Goal: Task Accomplishment & Management: Complete application form

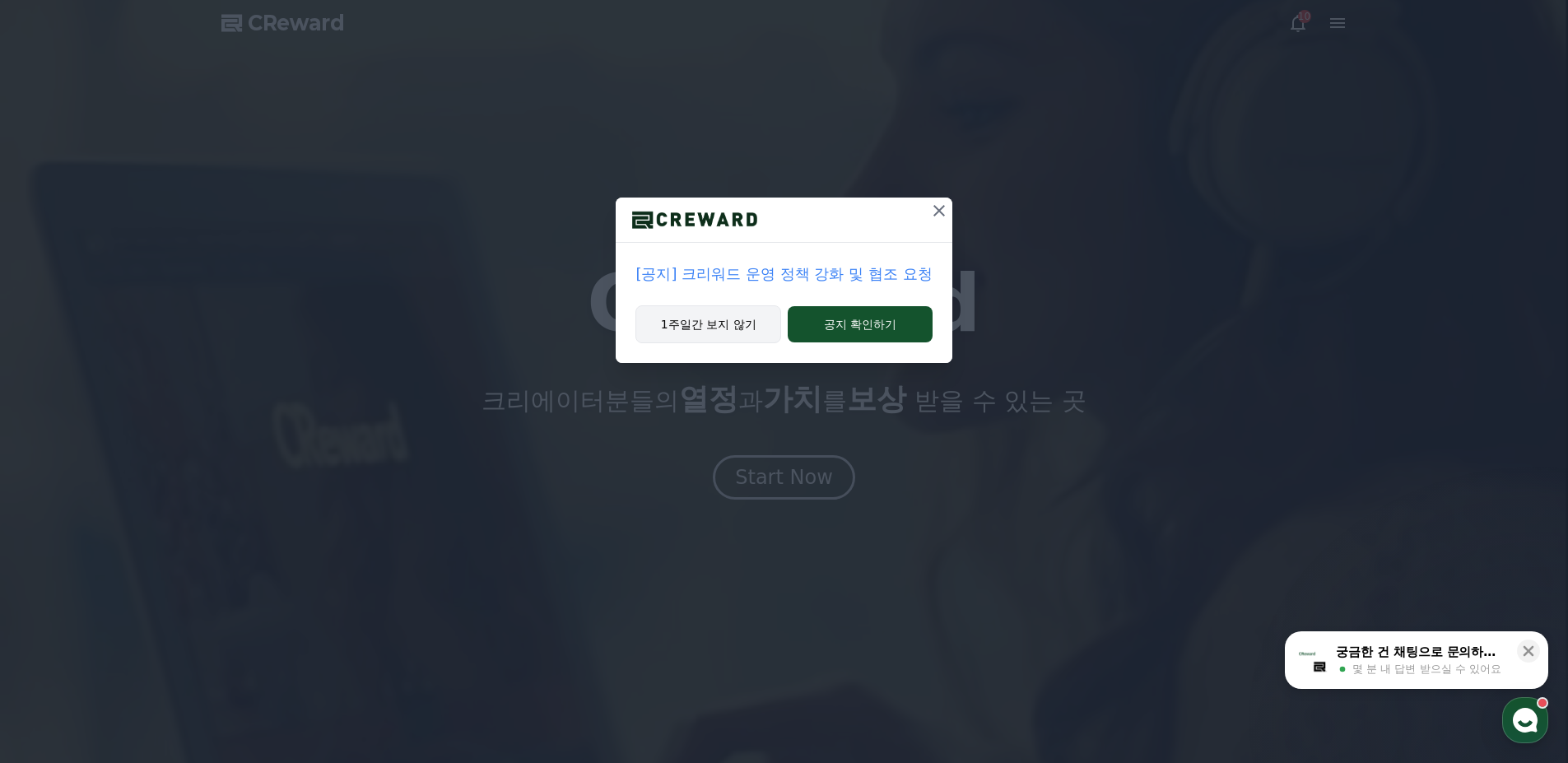
click at [737, 318] on button "1주일간 보지 않기" at bounding box center [708, 324] width 146 height 38
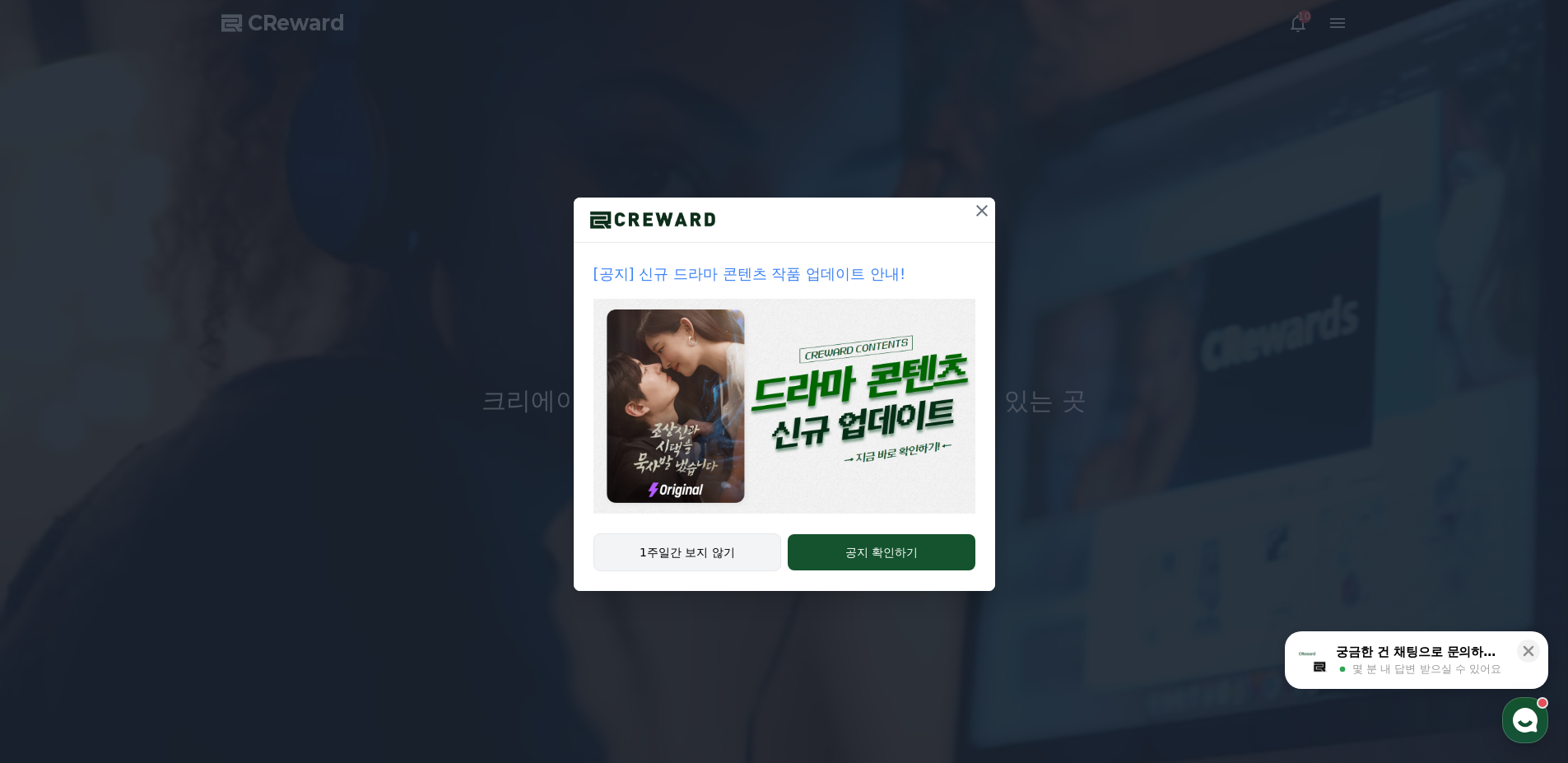
click at [716, 553] on button "1주일간 보지 않기" at bounding box center [687, 552] width 188 height 38
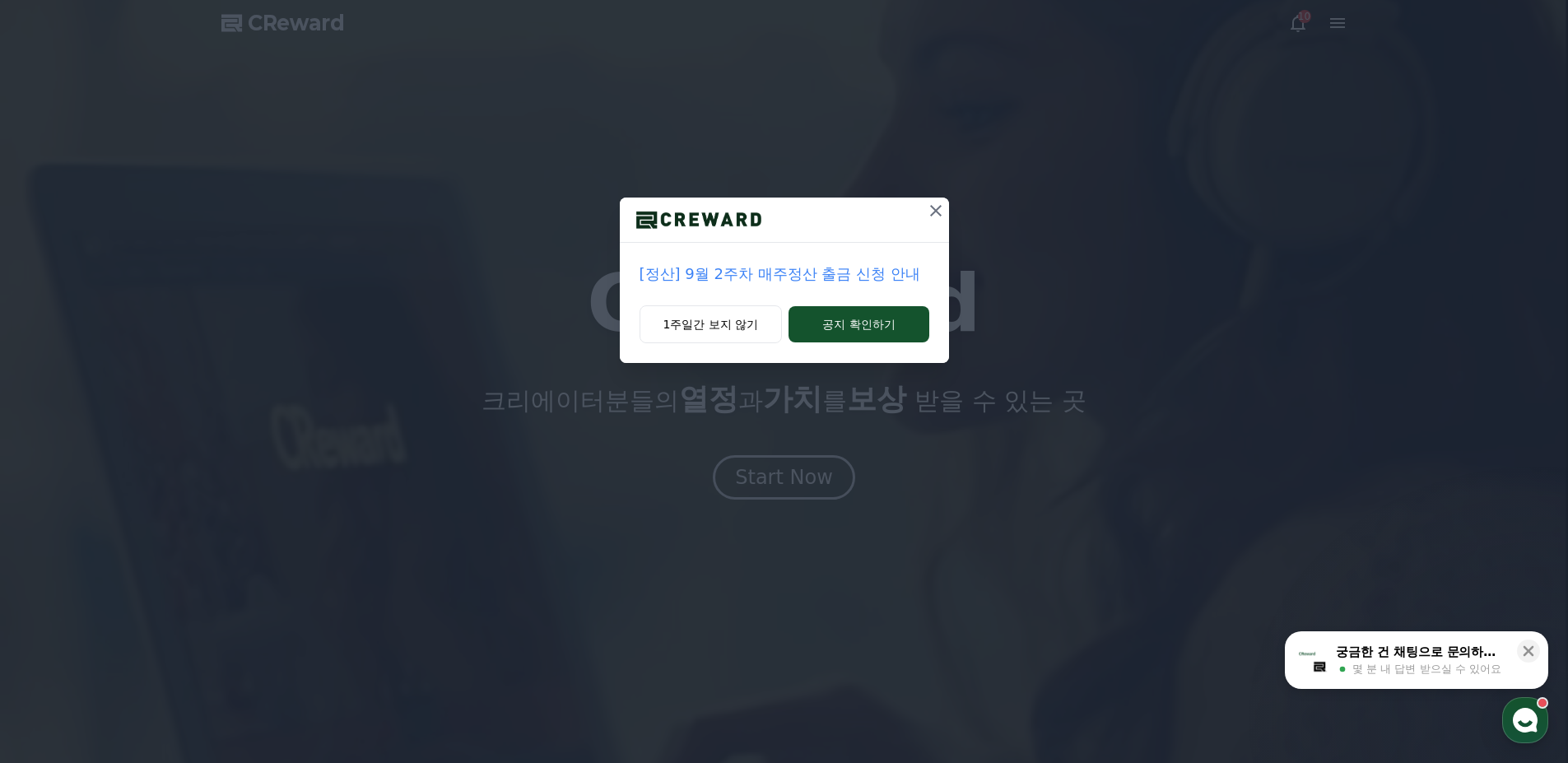
click at [714, 556] on div "[정산] 9월 2주차 매주정산 출금 신청 안내 1주일간 보지 않기 공지 확인하기" at bounding box center [784, 382] width 1568 height 763
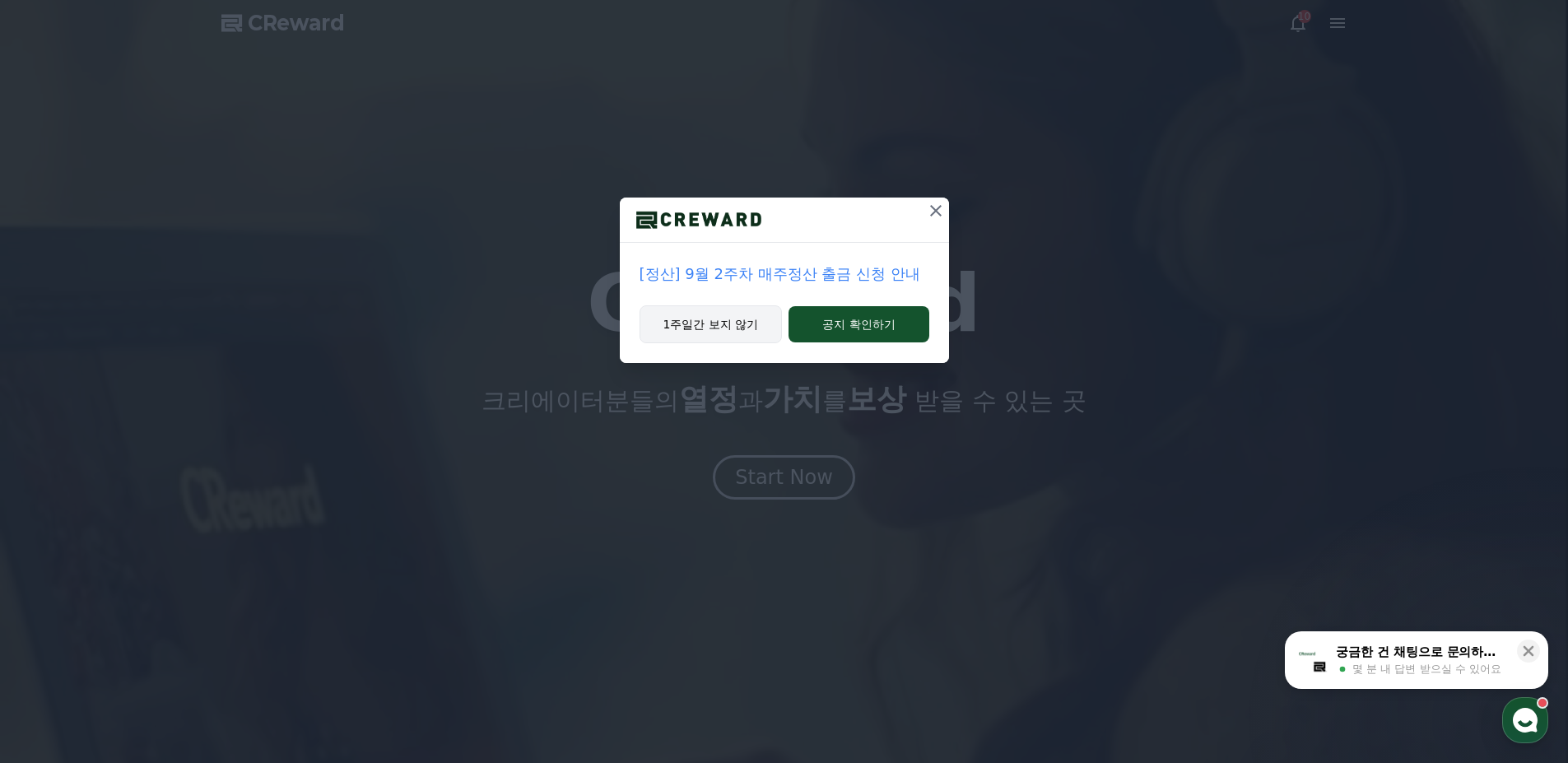
click at [706, 335] on button "1주일간 보지 않기" at bounding box center [711, 324] width 143 height 38
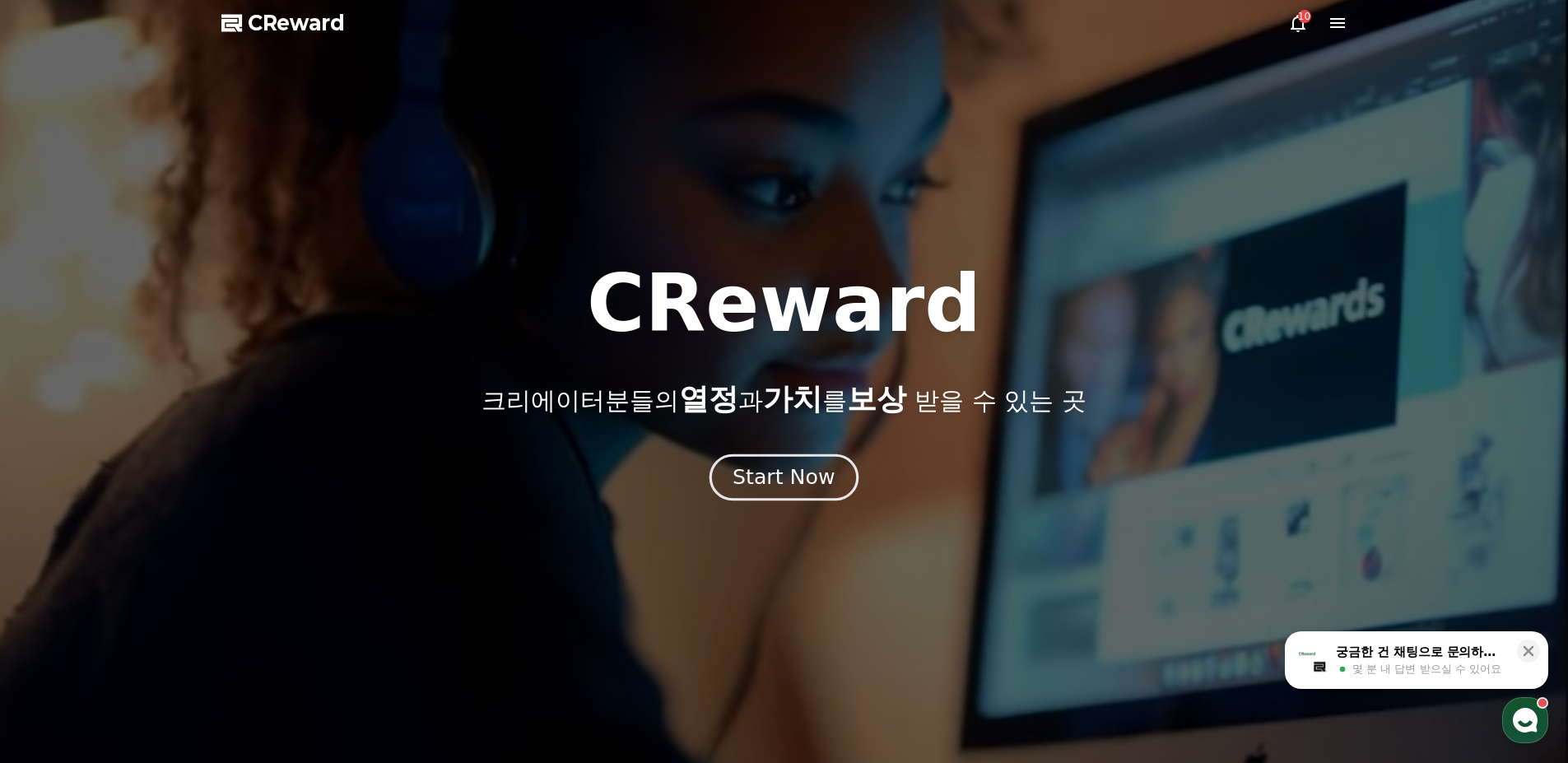
click at [758, 474] on div "Start Now" at bounding box center [784, 477] width 102 height 28
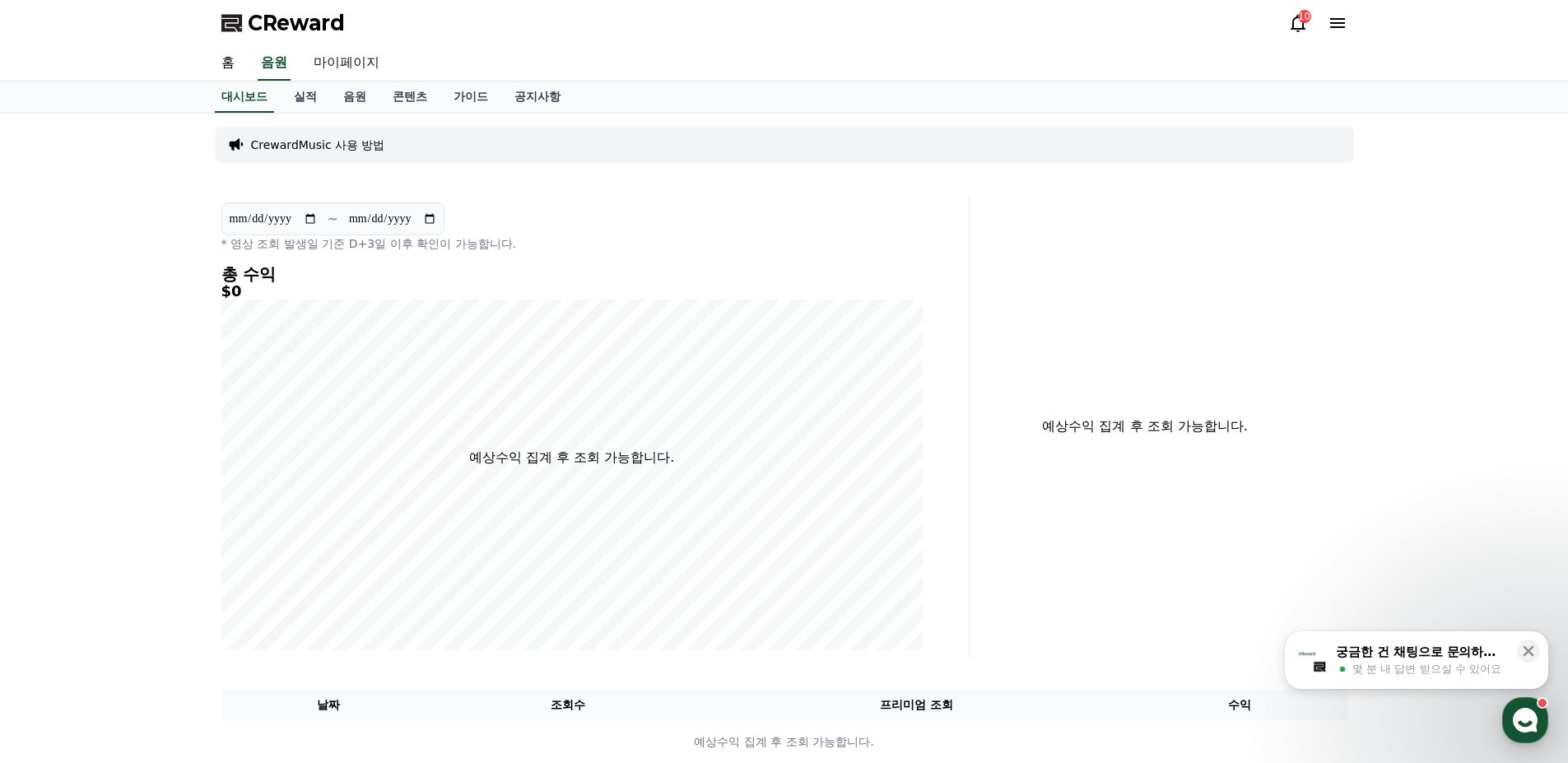
click at [347, 64] on link "마이페이지" at bounding box center [346, 63] width 92 height 34
select select "**********"
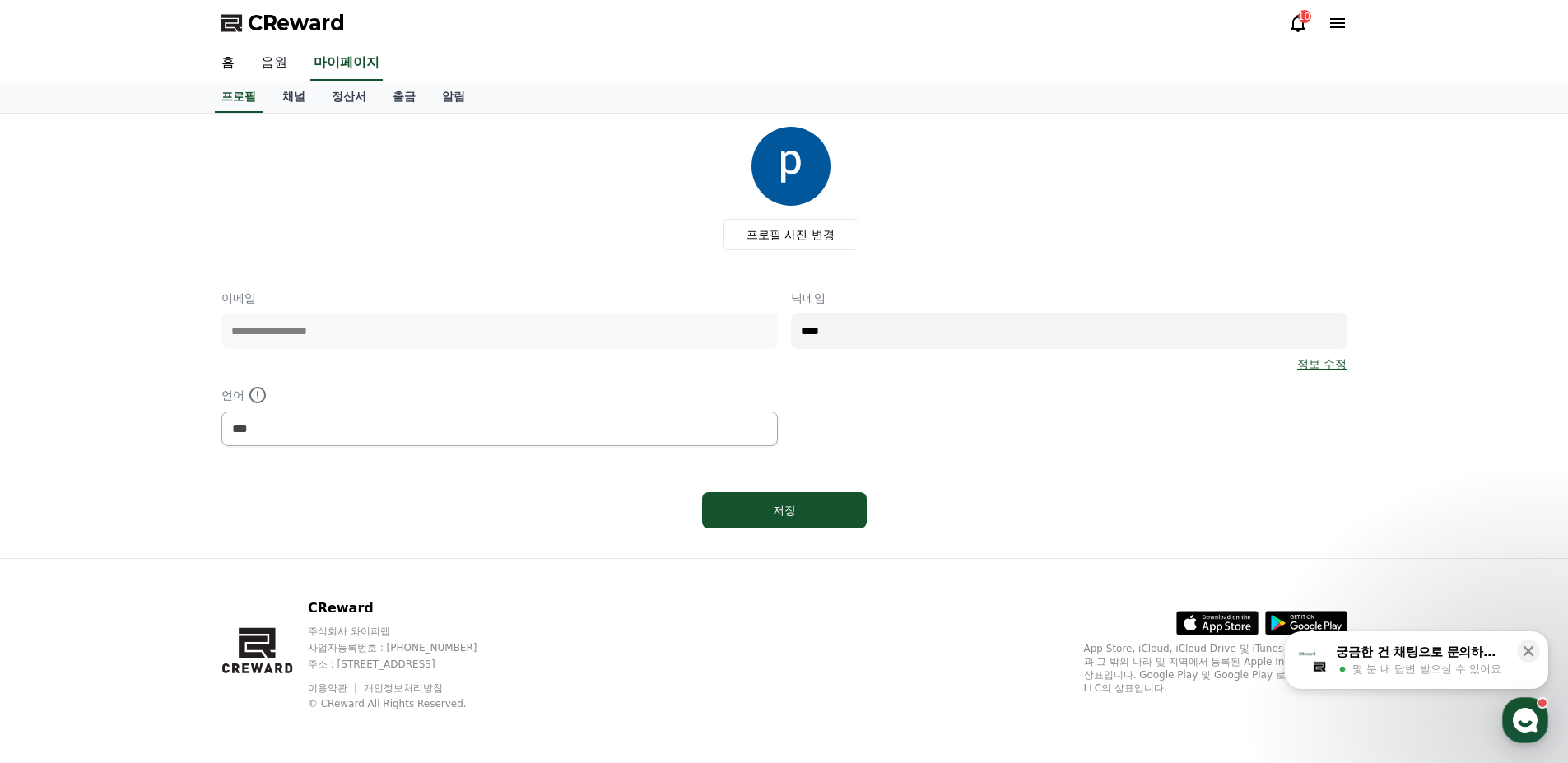
click at [278, 71] on link "음원" at bounding box center [273, 63] width 53 height 34
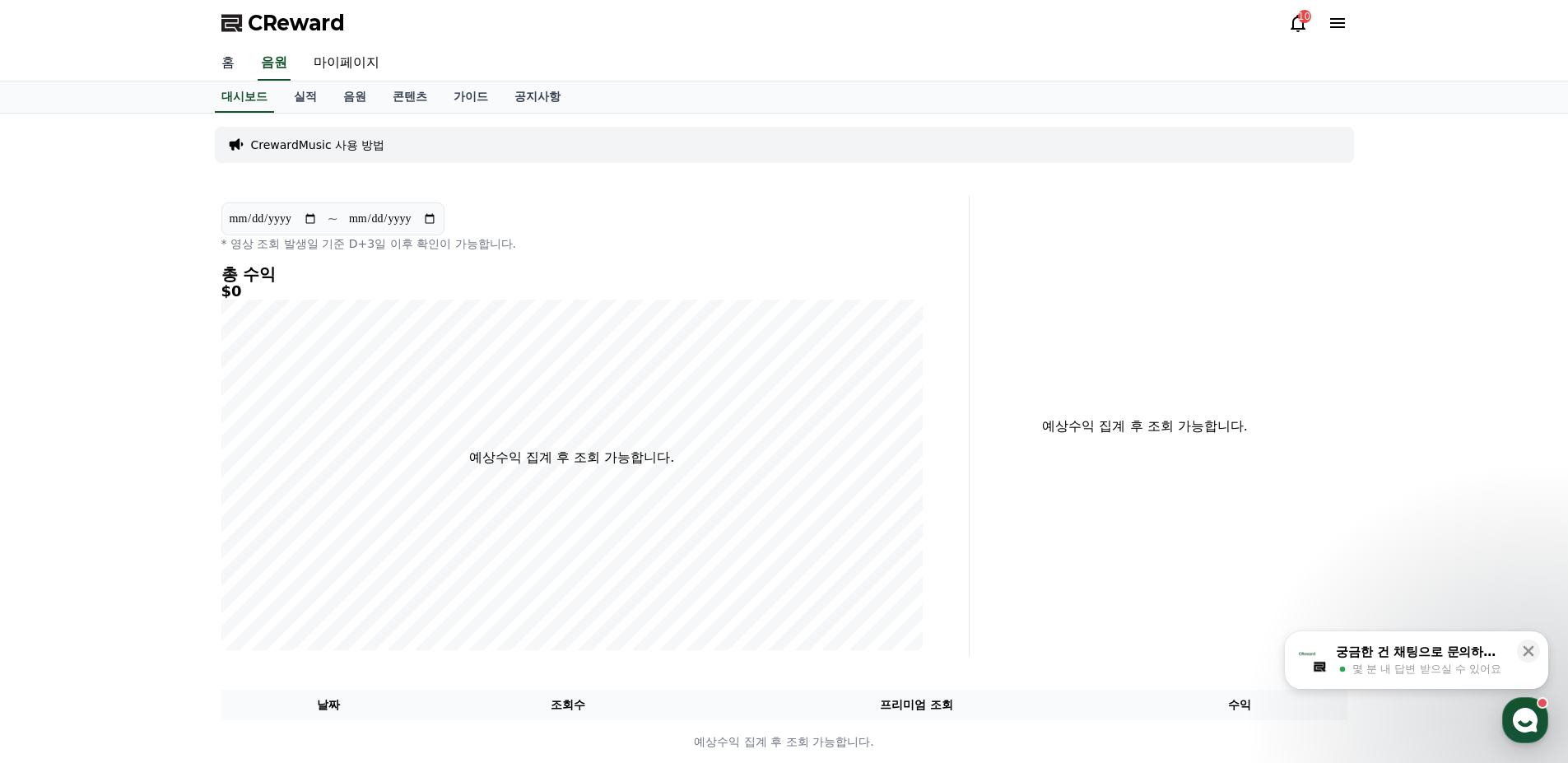
click at [229, 71] on link "홈" at bounding box center [227, 63] width 39 height 34
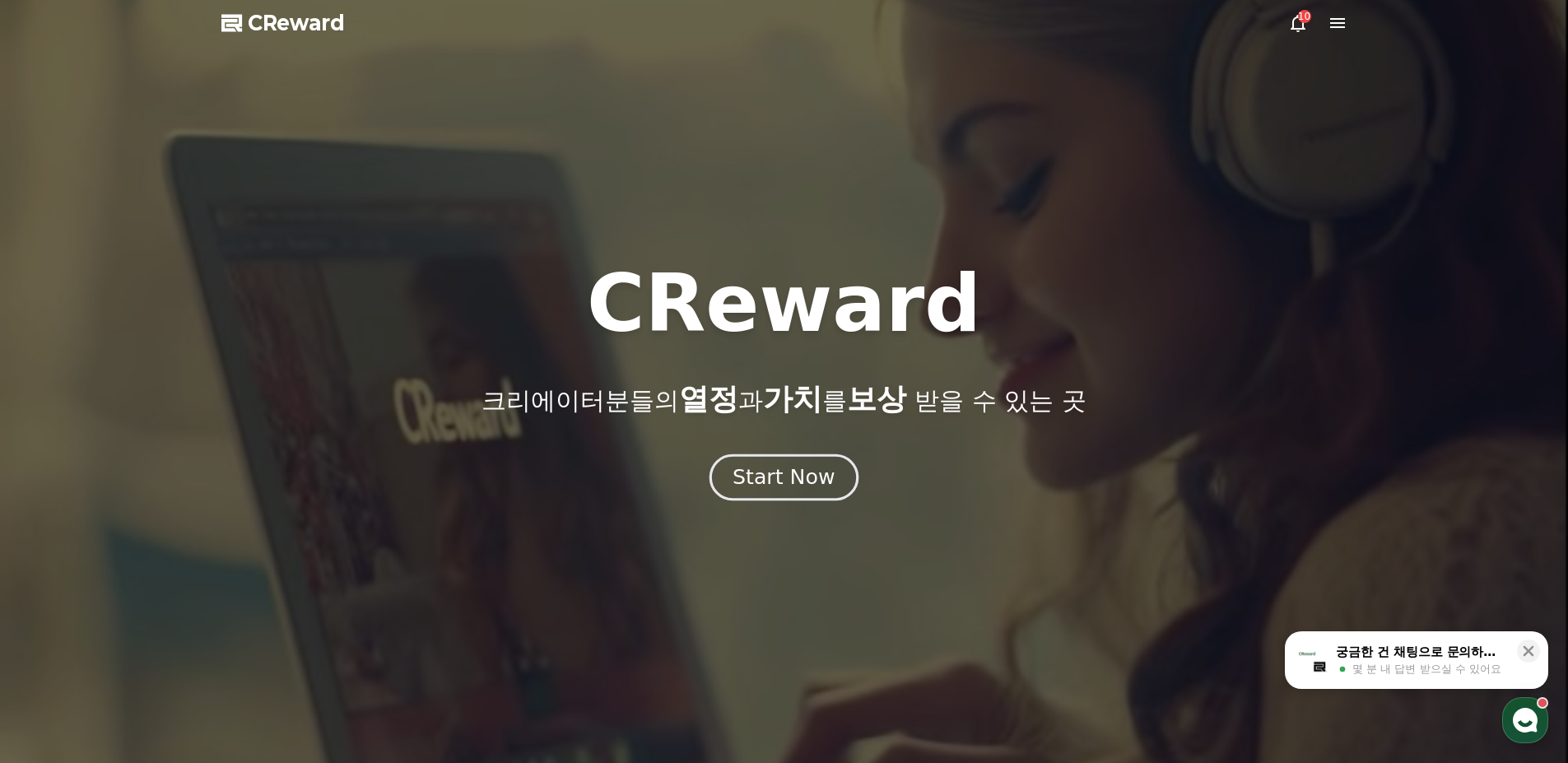
click at [797, 464] on div "Start Now" at bounding box center [784, 477] width 102 height 28
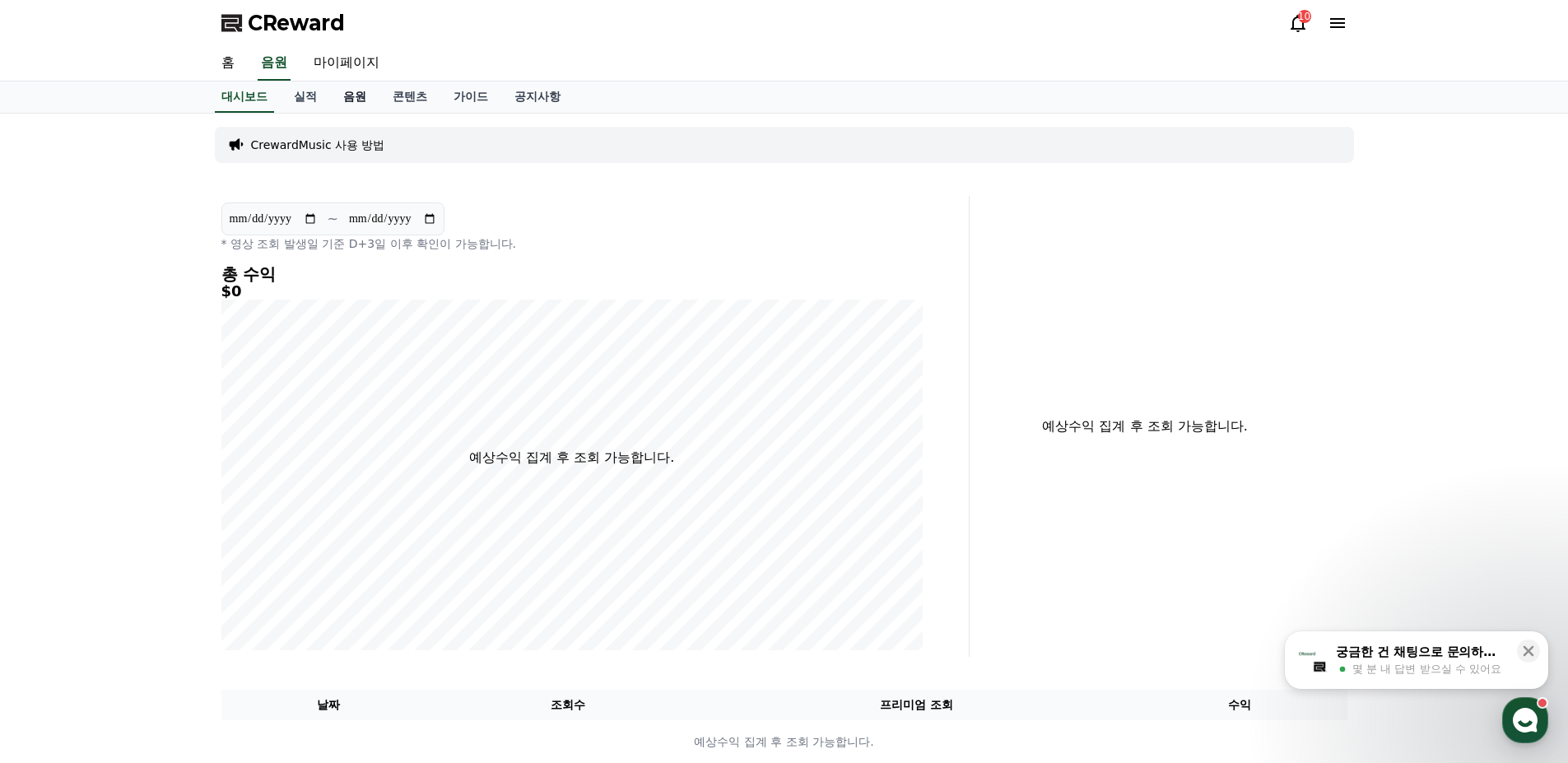
click at [349, 98] on link "음원" at bounding box center [355, 96] width 49 height 31
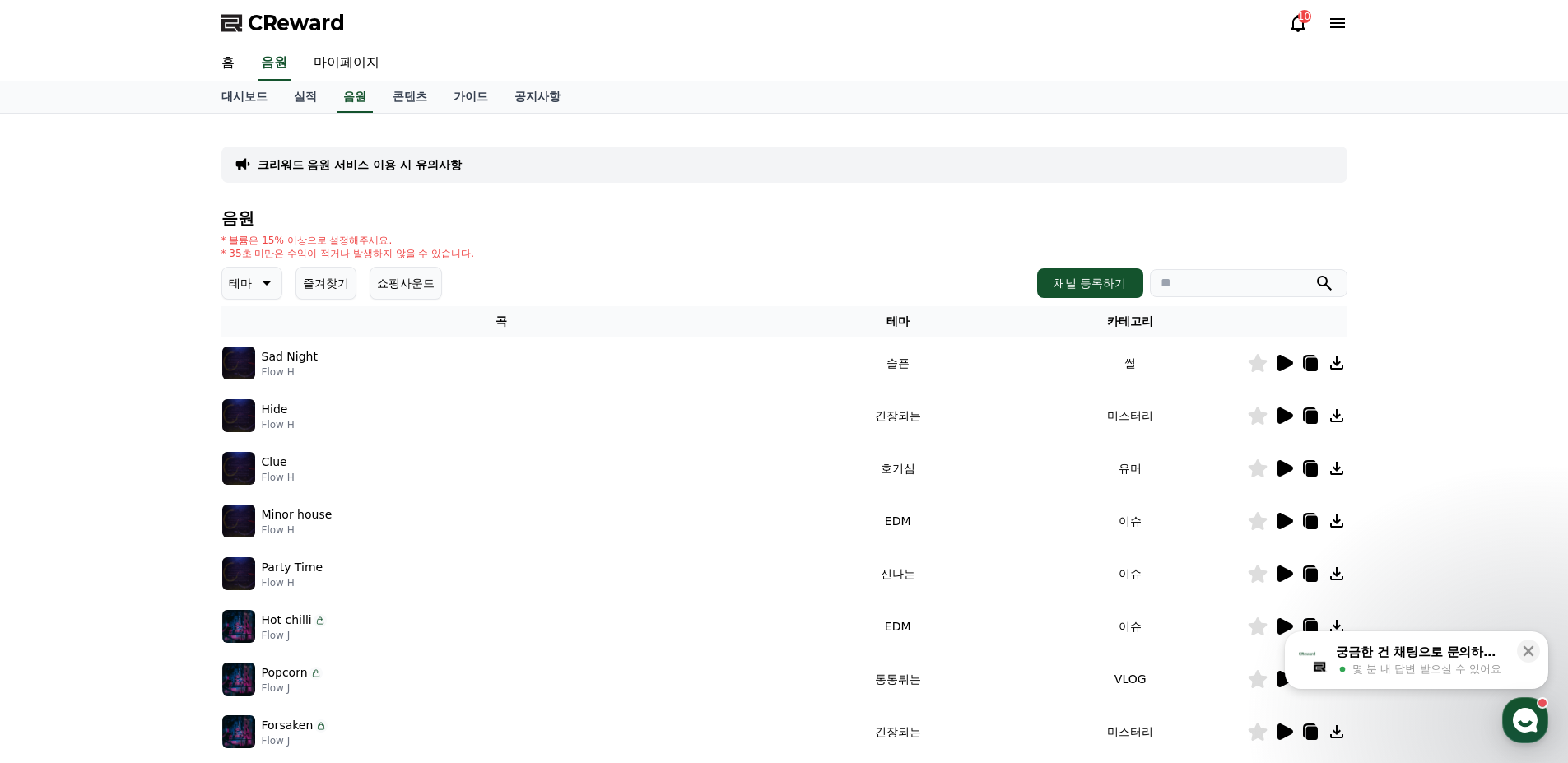
click at [1303, 27] on icon at bounding box center [1298, 23] width 15 height 18
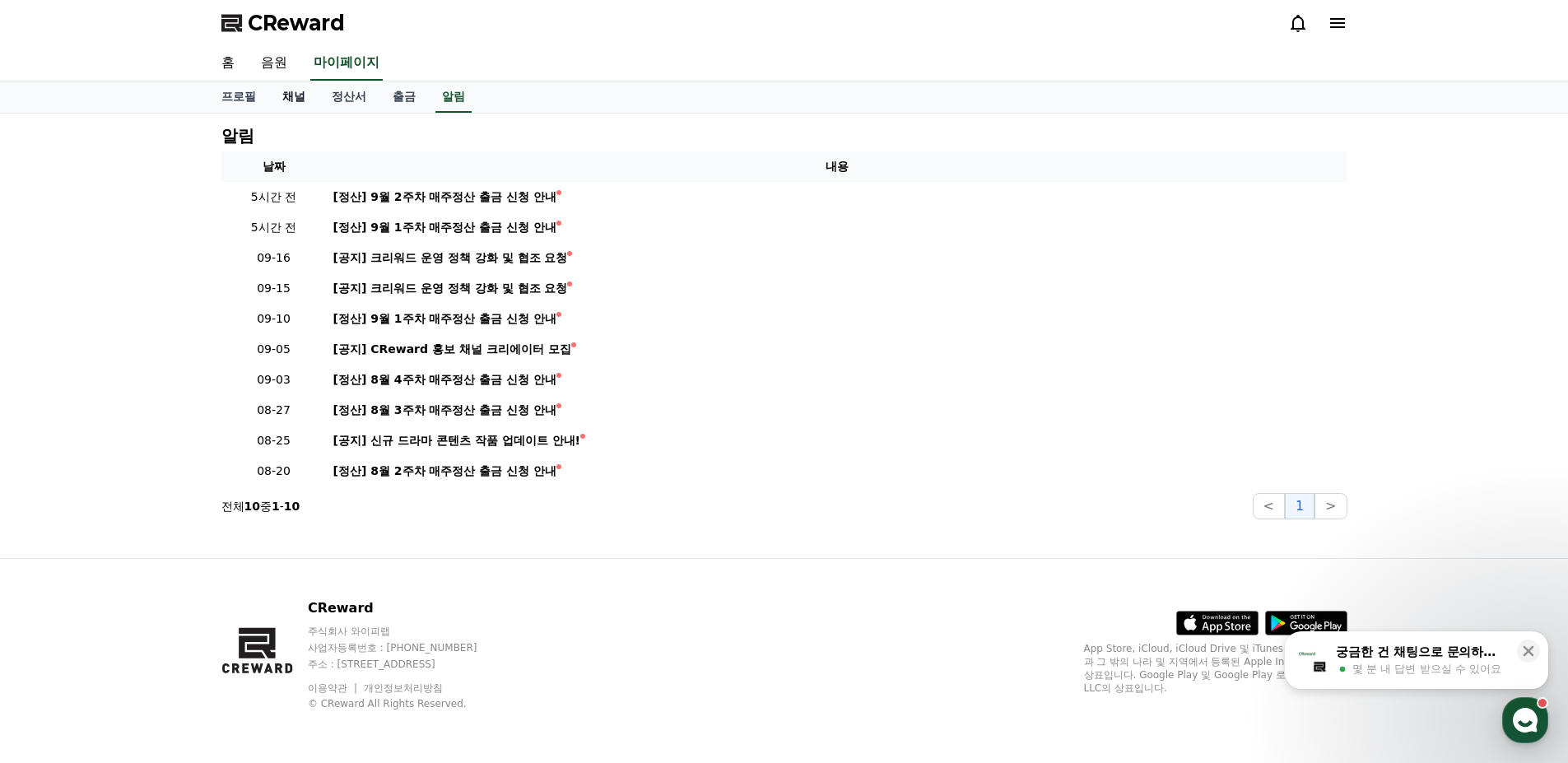
click at [282, 97] on link "채널" at bounding box center [294, 96] width 49 height 31
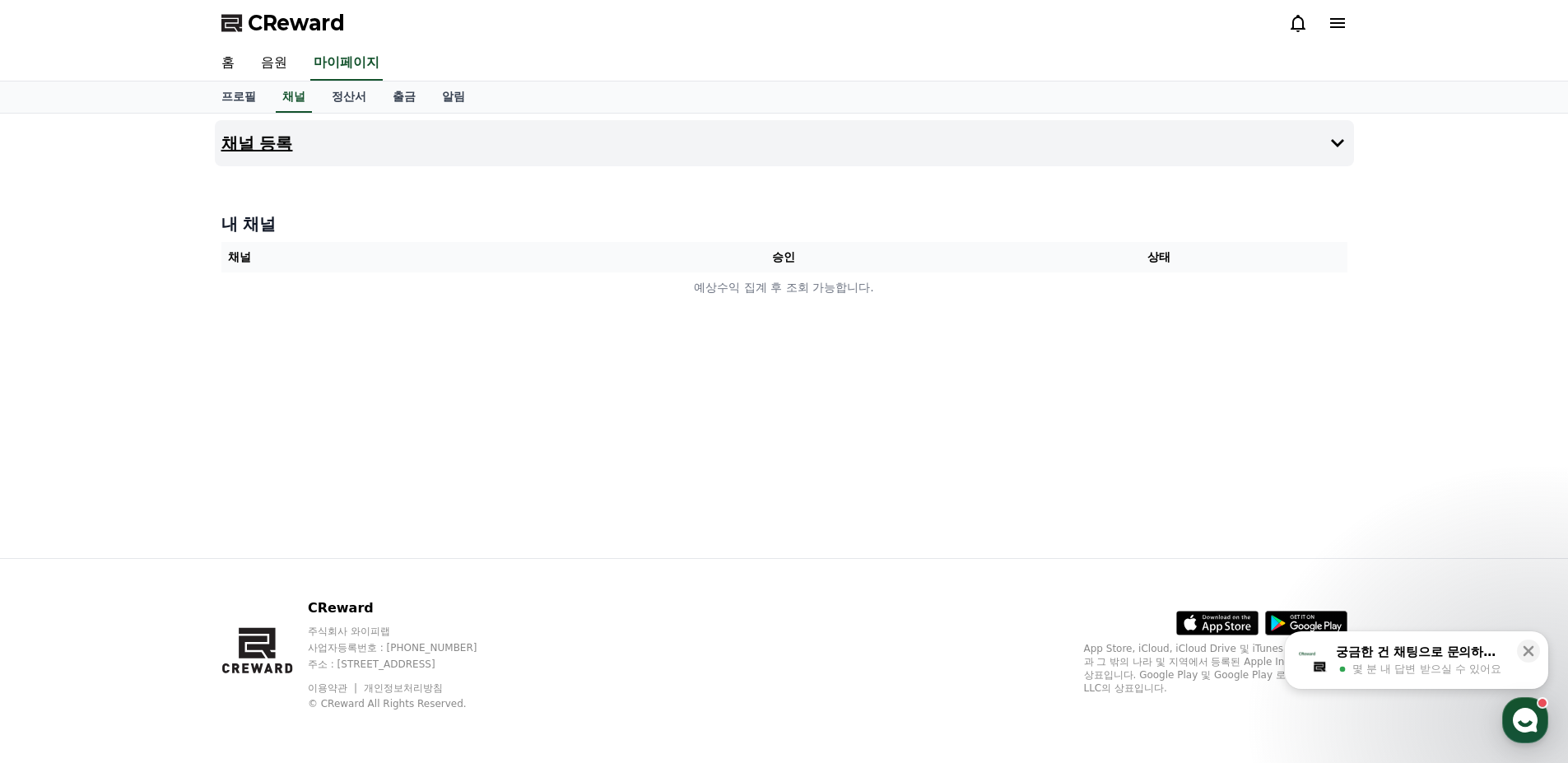
click at [443, 141] on button "채널 등록" at bounding box center [784, 143] width 1139 height 46
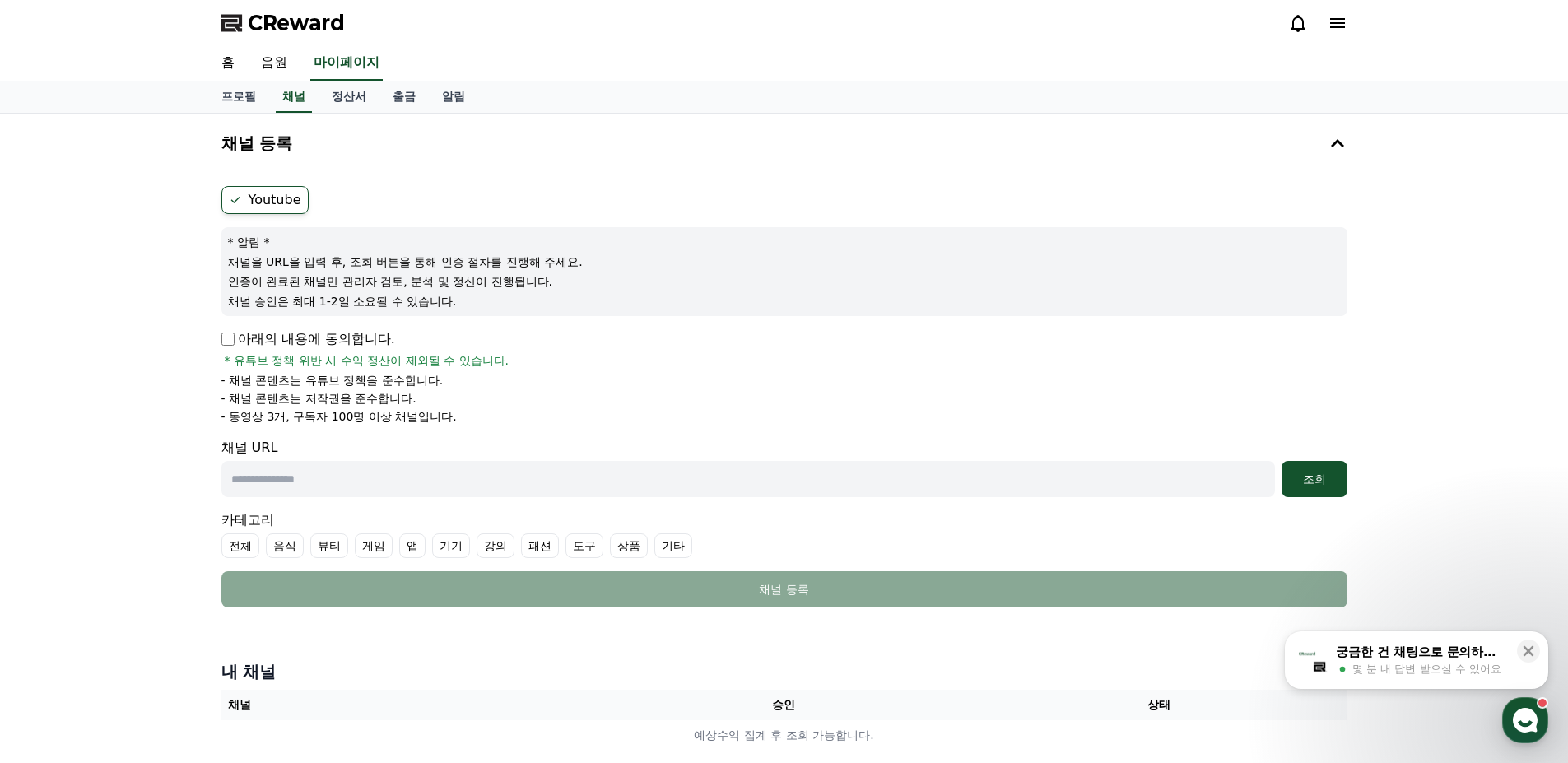
click at [390, 469] on input "text" at bounding box center [748, 479] width 1054 height 36
paste input "**********"
type input "**********"
click at [661, 546] on label "기타" at bounding box center [672, 546] width 38 height 25
click at [1310, 489] on button "조회" at bounding box center [1314, 479] width 66 height 36
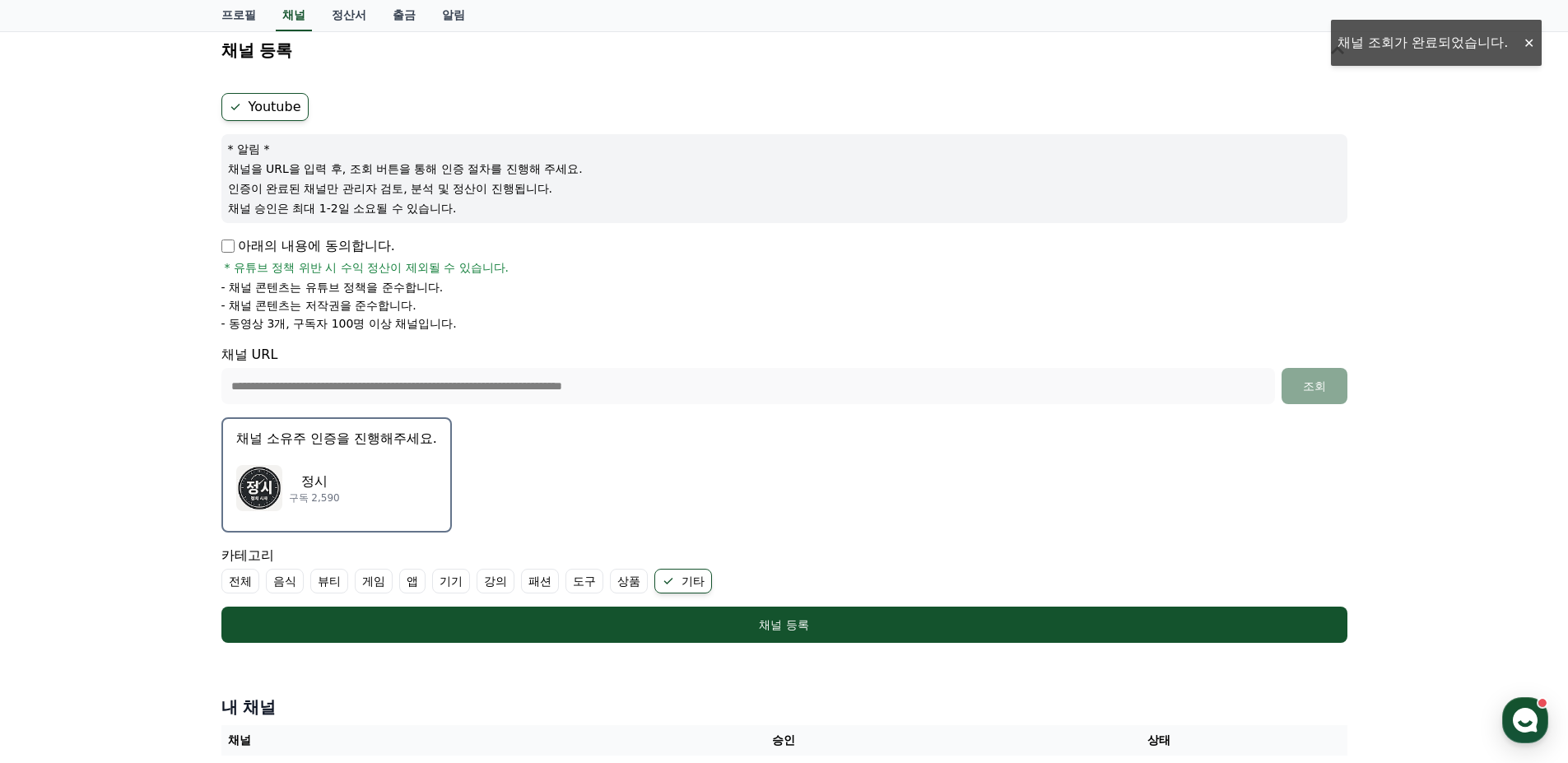
scroll to position [247, 0]
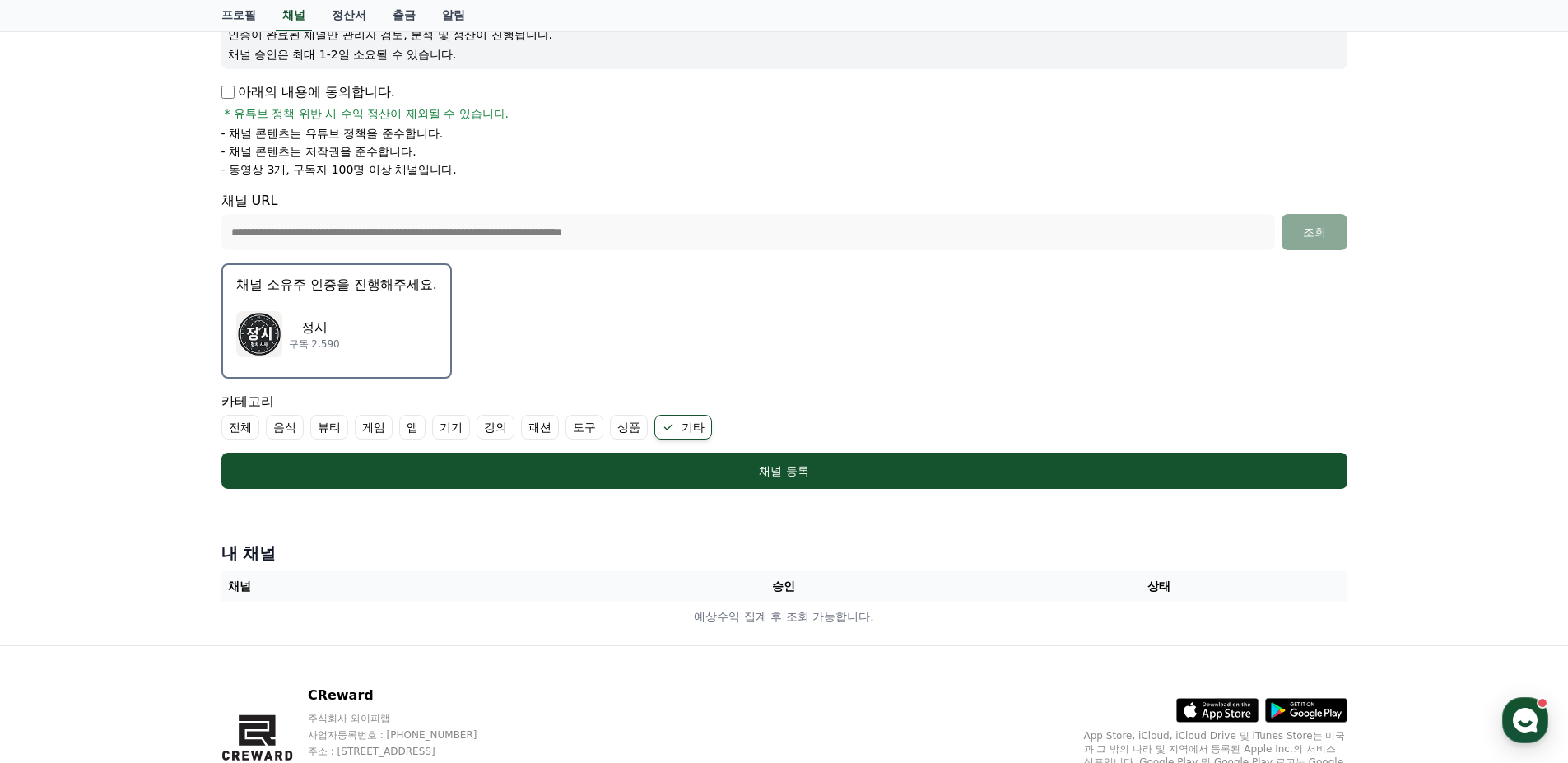
click at [288, 290] on p "채널 소유주 인증을 진행해주세요." at bounding box center [336, 285] width 201 height 20
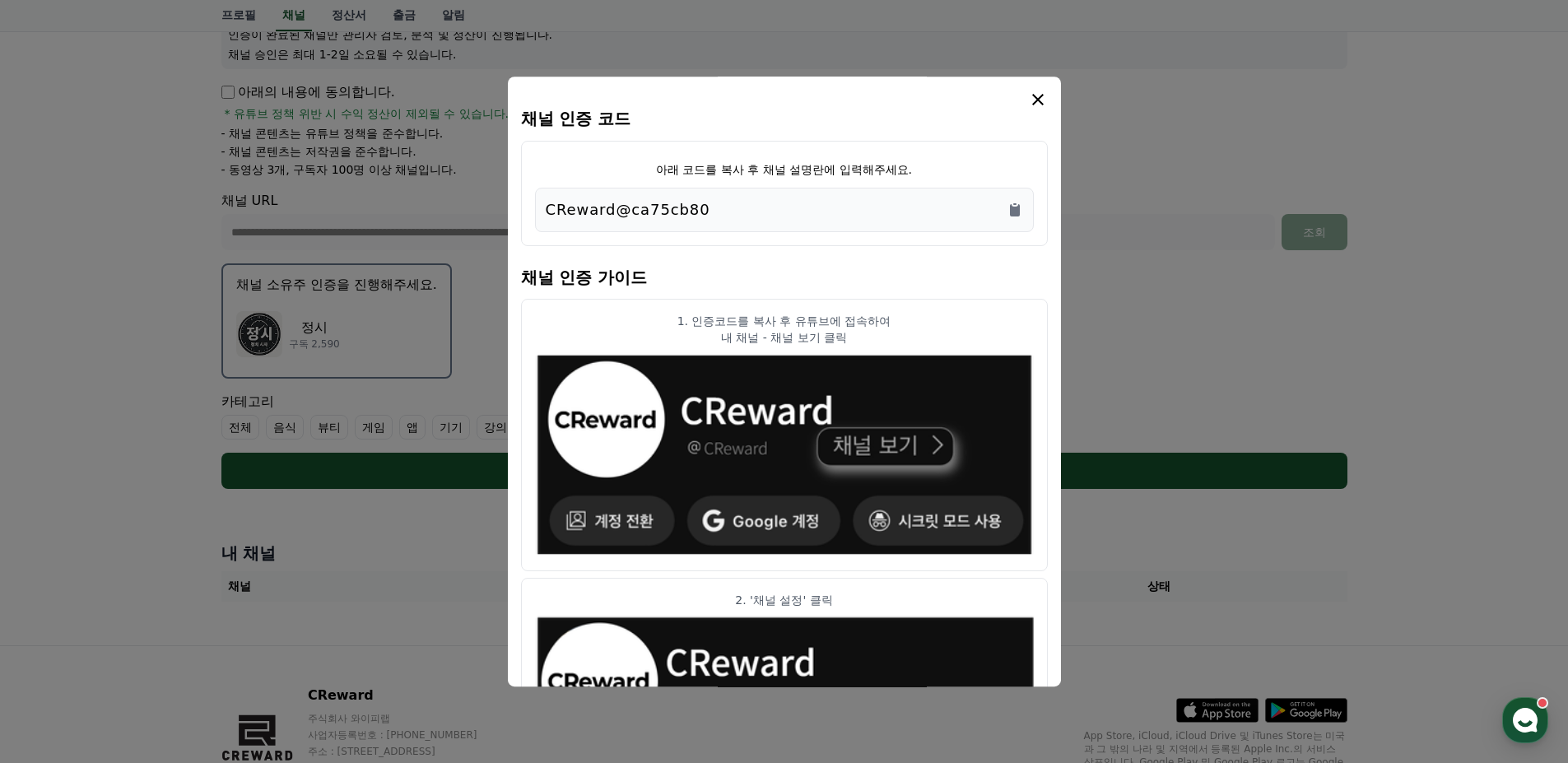
click at [774, 208] on div "CReward@ca75cb80" at bounding box center [784, 210] width 478 height 23
click at [1002, 222] on div "CReward@ca75cb80" at bounding box center [784, 209] width 498 height 44
click at [1011, 213] on icon "Copy to clipboard" at bounding box center [1015, 210] width 10 height 13
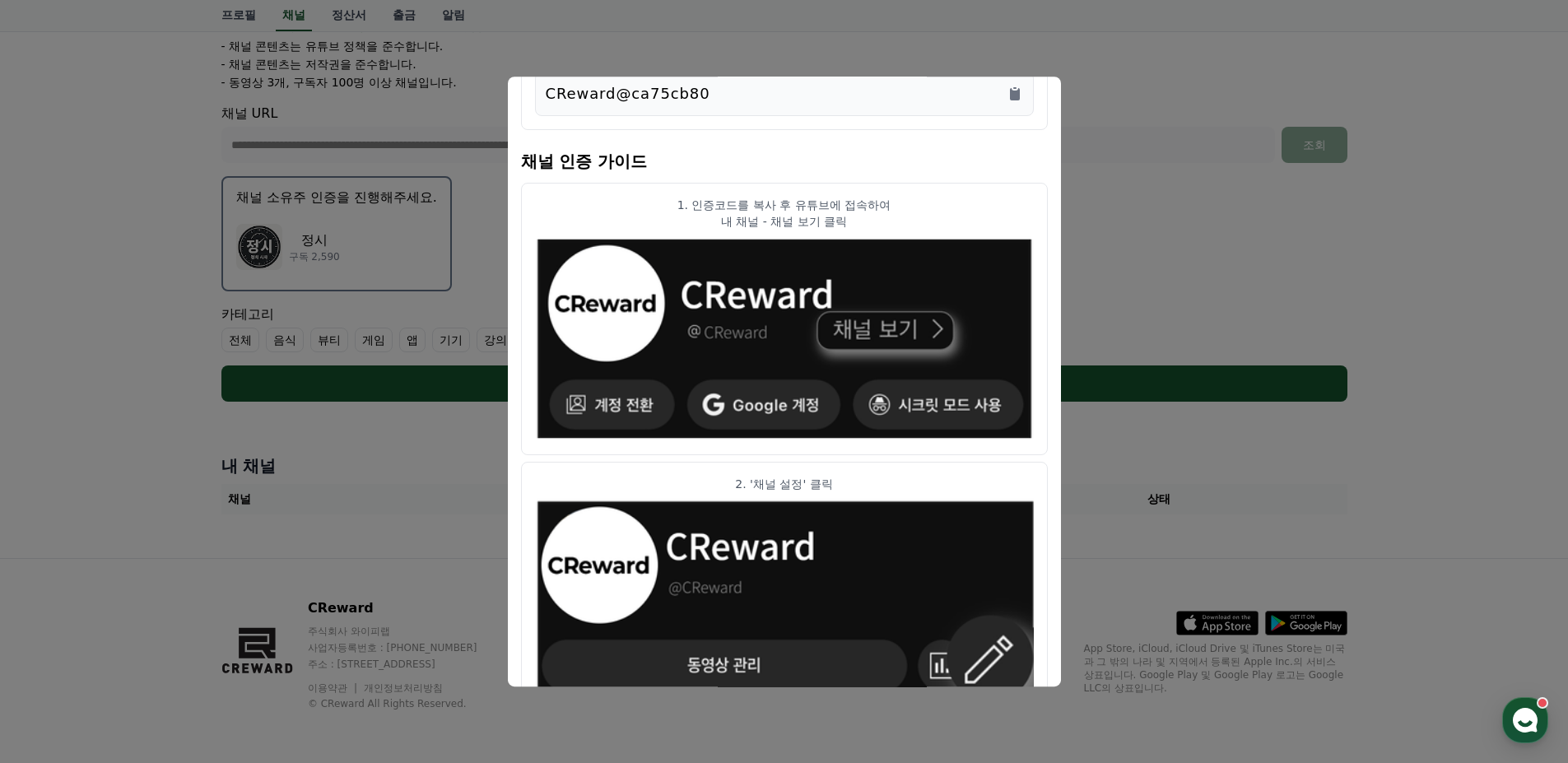
scroll to position [0, 0]
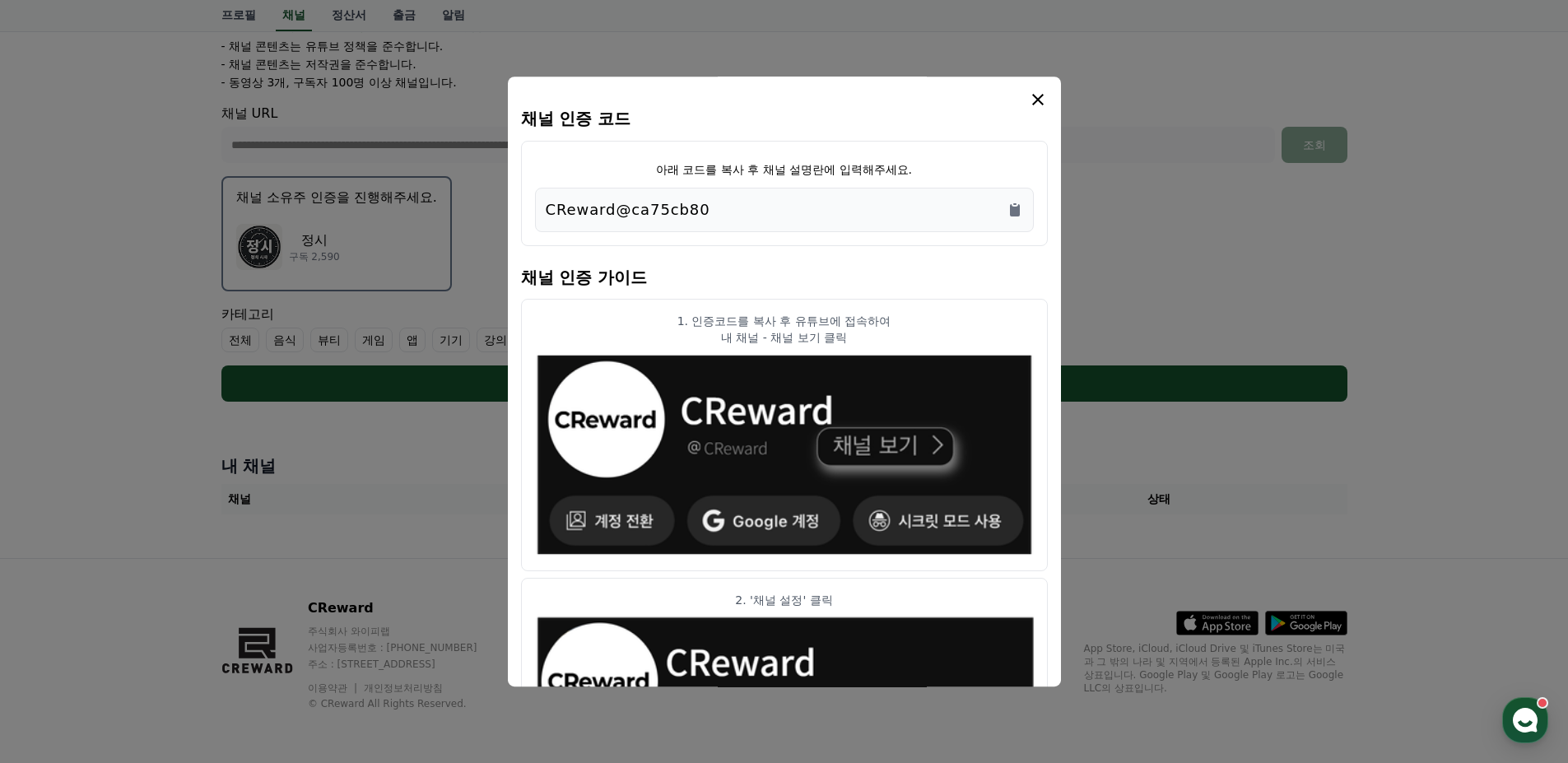
click at [1034, 105] on icon "modal" at bounding box center [1038, 100] width 20 height 20
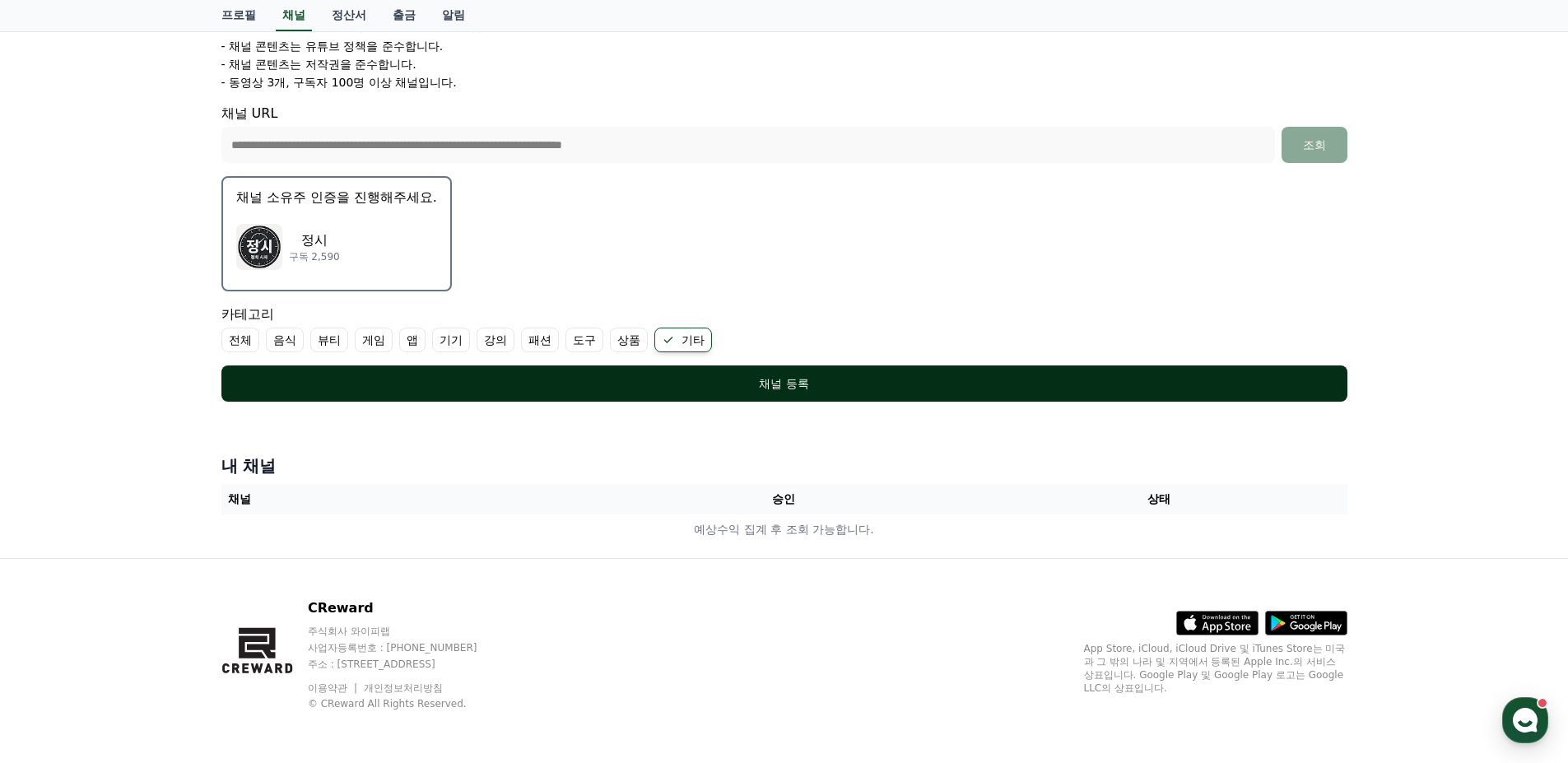
click at [726, 388] on div "채널 등록" at bounding box center [784, 384] width 1060 height 17
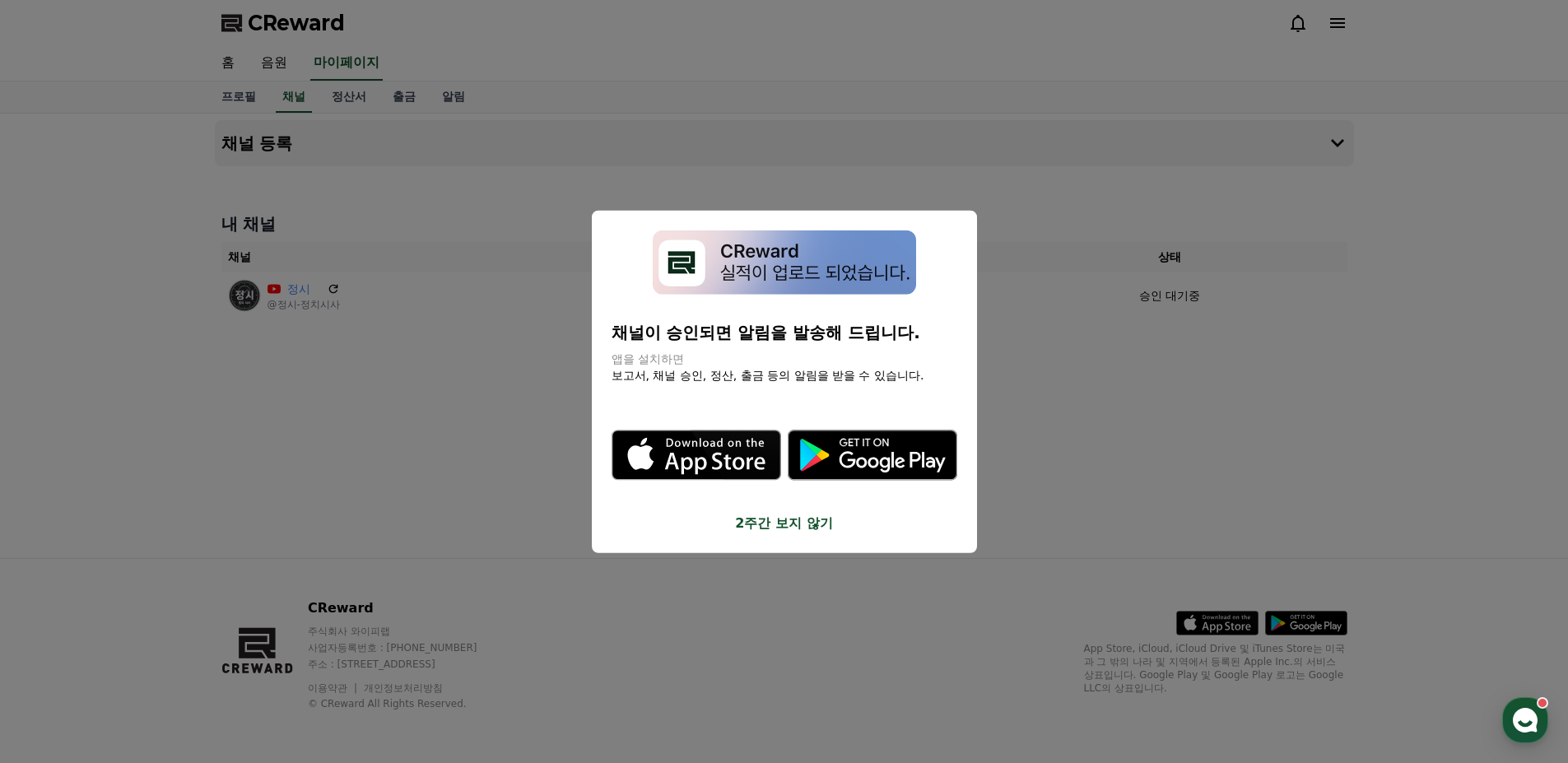
click at [764, 525] on button "2주간 보지 않기" at bounding box center [784, 524] width 345 height 20
